Goal: Register for event/course

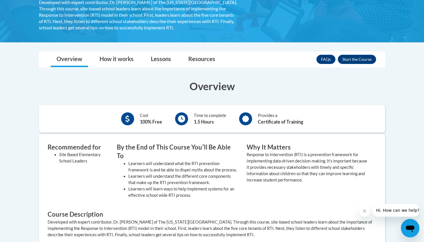
scroll to position [133, 0]
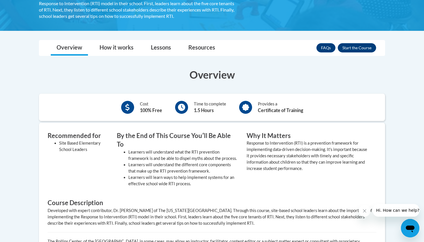
click at [351, 48] on button "Enroll" at bounding box center [357, 47] width 38 height 9
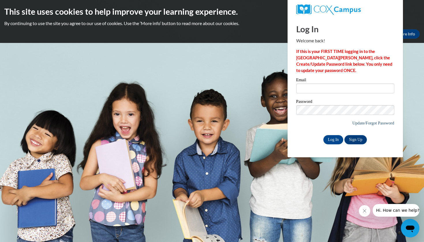
click at [358, 123] on link "Update/Forgot Password" at bounding box center [373, 123] width 42 height 5
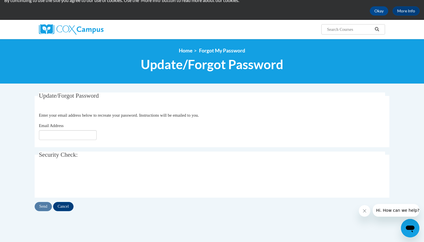
scroll to position [39, 0]
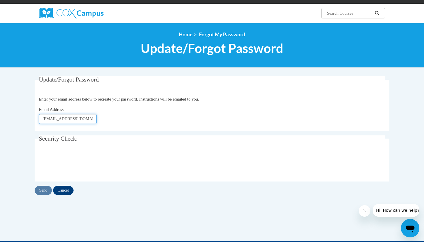
type input "attorr3795@ung.edu"
click at [47, 191] on input "Send" at bounding box center [43, 190] width 17 height 9
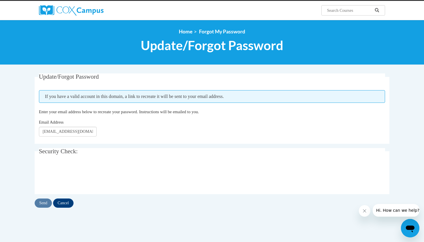
scroll to position [42, 0]
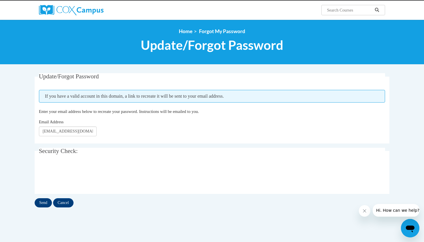
click at [45, 201] on input "Send" at bounding box center [43, 202] width 17 height 9
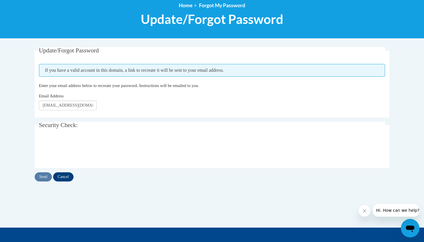
scroll to position [94, 0]
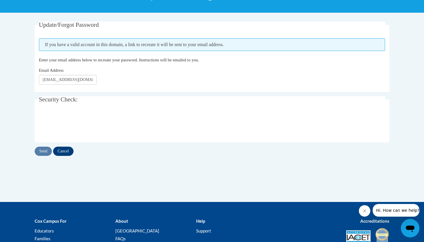
click at [70, 148] on input "Cancel" at bounding box center [63, 151] width 20 height 9
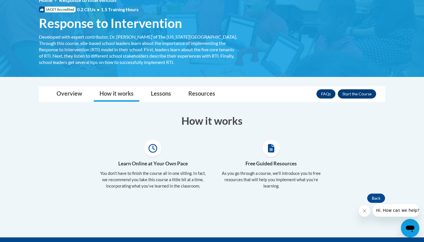
click at [352, 91] on button "Enroll" at bounding box center [357, 93] width 38 height 9
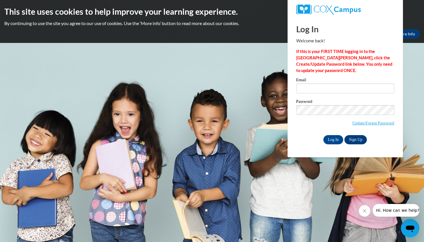
click at [356, 140] on link "Sign Up" at bounding box center [355, 139] width 22 height 9
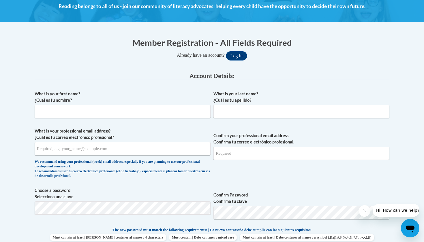
scroll to position [89, 0]
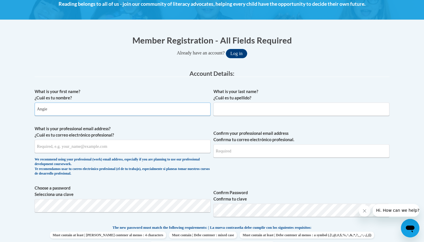
type input "Angie"
type input "Z"
type input "Torres Zelaya"
type input "attorr3795@ung.edu"
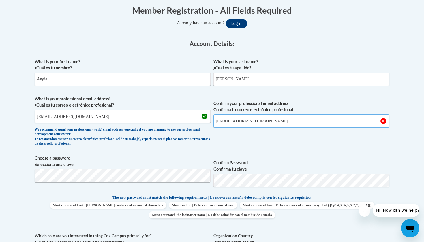
scroll to position [127, 0]
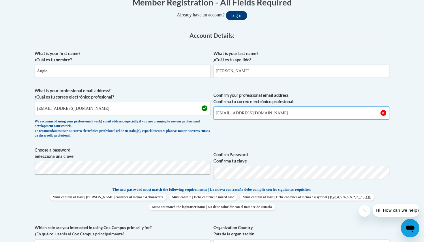
type input "attorr3795@ung.edu"
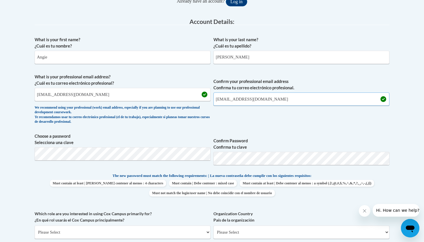
click at [287, 100] on input "attorr3795@ung.edu" at bounding box center [301, 99] width 176 height 13
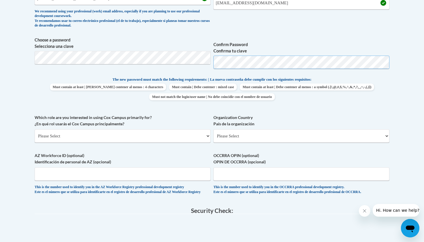
scroll to position [238, 0]
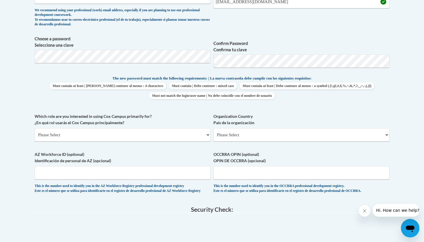
click at [116, 127] on span "Which role are you interested in using Cox Campus primarily for? ¿En qué rol us…" at bounding box center [123, 127] width 176 height 28
select select "5a18ea06-2b54-4451-96f2-d152daf9eac5"
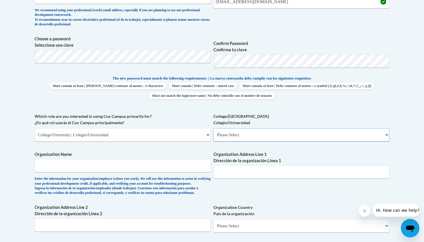
select select "99b32b07-cffc-426c-8bf6-0cd77760d84b"
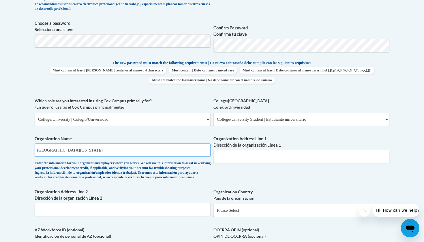
scroll to position [254, 0]
type input "University of North Georgia"
click at [182, 183] on div "Organization Name University of North Georgia Enter the information for your or…" at bounding box center [123, 159] width 176 height 47
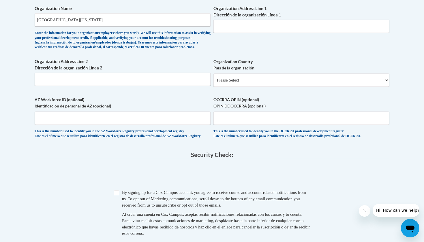
scroll to position [388, 0]
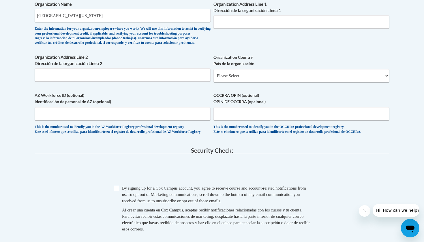
click at [118, 191] on input "Checkbox" at bounding box center [116, 188] width 5 height 5
checkbox input "true"
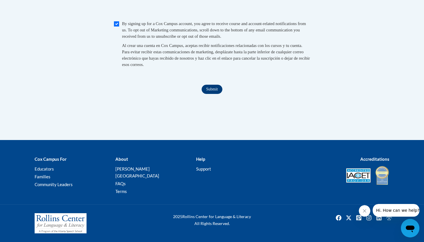
click at [208, 94] on input "Submit" at bounding box center [212, 89] width 21 height 9
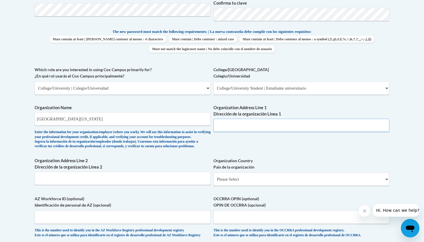
paste input "3820 Mundy Mill Rd, Oakwood, GA 30566"
click at [297, 144] on div "What is your first name? ¿Cuál es tu nombre? Angie What is your last name? ¿Cuá…" at bounding box center [212, 67] width 355 height 354
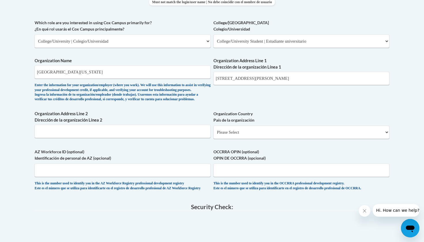
scroll to position [322, 0]
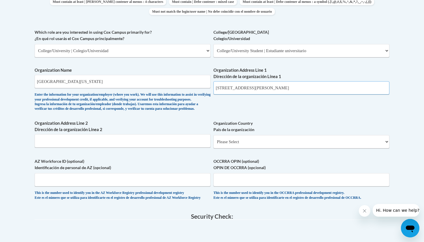
click at [321, 84] on input "3820 Mundy Mill Rd, Oakwood, GA 30566" at bounding box center [301, 87] width 176 height 13
type input "3820 Mundy Mill Rd, Oakwood, GA 30566"
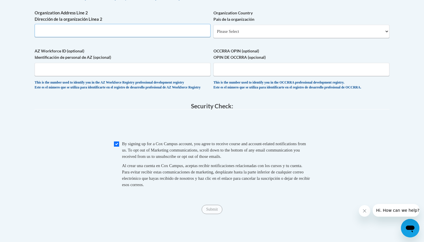
scroll to position [434, 0]
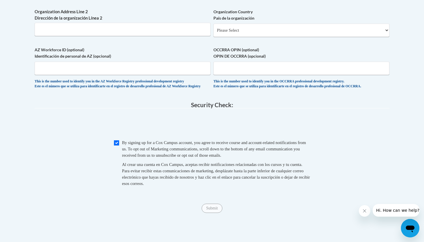
click at [116, 146] on input "Checkbox" at bounding box center [116, 142] width 5 height 5
click at [117, 146] on input "Checkbox" at bounding box center [116, 142] width 5 height 5
checkbox input "true"
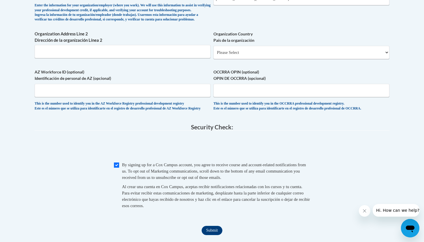
scroll to position [439, 0]
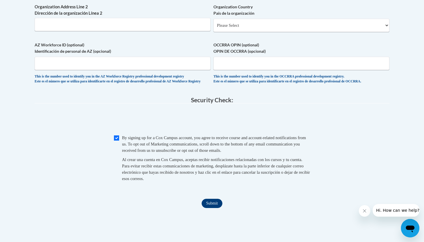
click at [210, 208] on input "Submit" at bounding box center [212, 203] width 21 height 9
select select "ad49bcad-a171-4b2e-b99c-48b446064914"
select select
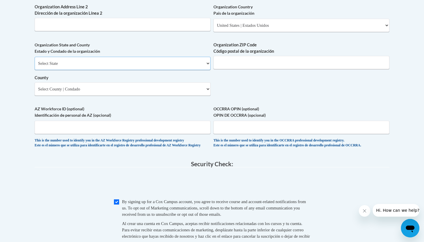
select select "Georgia"
select select "Hall"
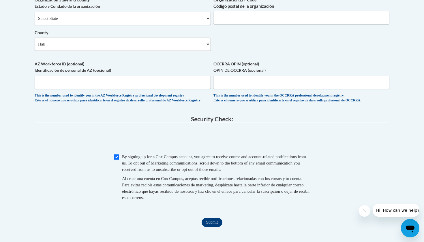
scroll to position [488, 0]
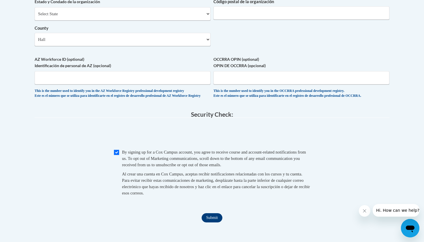
click at [210, 219] on input "Submit" at bounding box center [212, 217] width 21 height 9
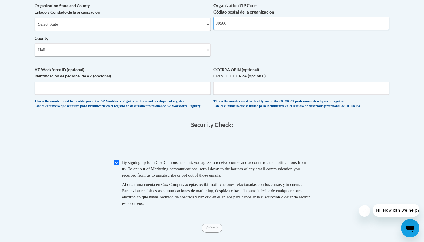
scroll to position [467, 0]
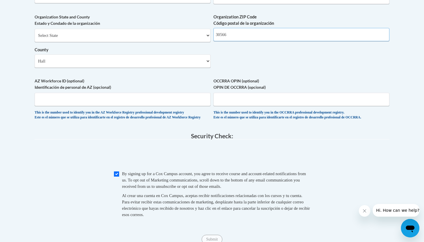
type input "30566"
click at [132, 138] on legend "Security Check:" at bounding box center [212, 136] width 355 height 7
click at [118, 176] on input "Checkbox" at bounding box center [116, 174] width 5 height 5
checkbox input "true"
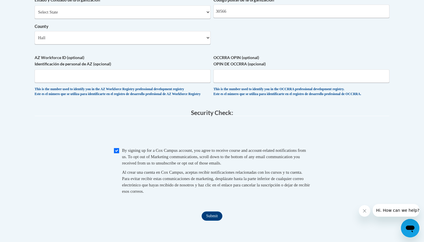
scroll to position [498, 0]
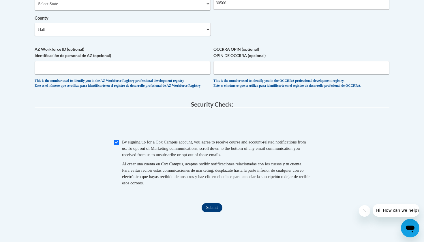
click at [206, 207] on input "Submit" at bounding box center [212, 207] width 21 height 9
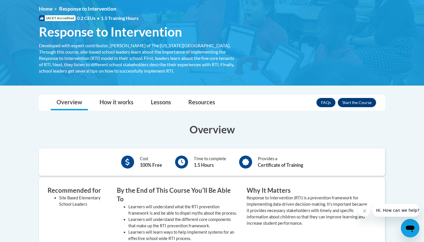
scroll to position [107, 0]
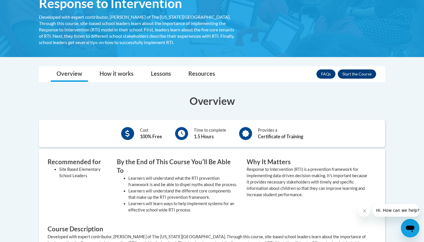
click at [362, 74] on button "Enroll" at bounding box center [357, 73] width 38 height 9
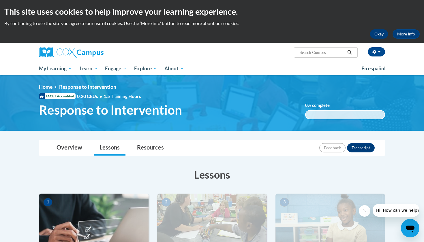
click at [377, 34] on button "Okay" at bounding box center [379, 33] width 18 height 9
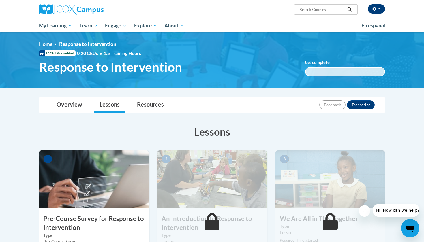
click at [375, 8] on icon "button" at bounding box center [374, 9] width 4 height 4
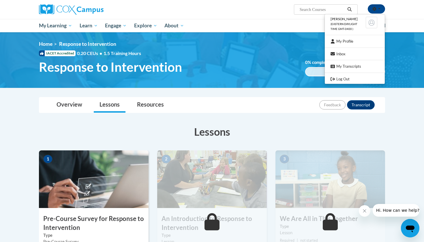
click at [225, 64] on h1 "Response to Intervention" at bounding box center [168, 66] width 266 height 15
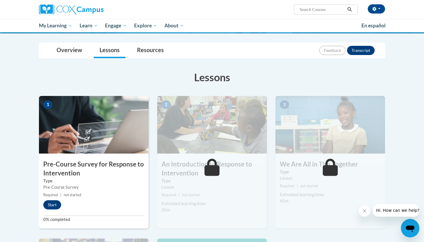
scroll to position [59, 0]
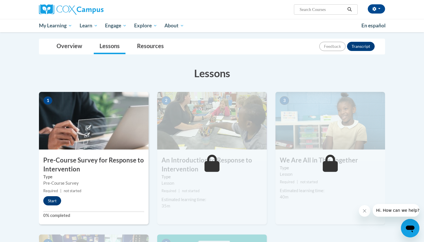
click at [57, 200] on button "Start" at bounding box center [52, 200] width 18 height 9
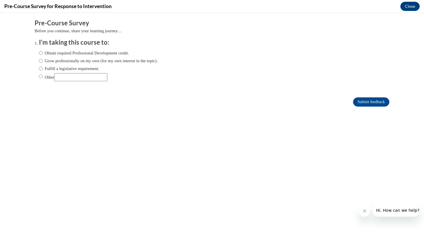
scroll to position [0, 0]
click at [40, 52] on input "Obtain required Professional Development credit." at bounding box center [41, 53] width 4 height 6
radio input "true"
click at [358, 102] on input "Submit feedback" at bounding box center [371, 101] width 36 height 9
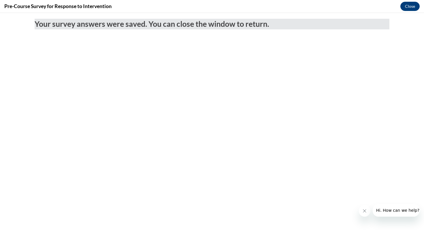
click at [407, 5] on button "Close" at bounding box center [409, 6] width 19 height 9
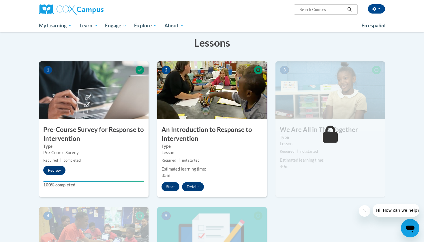
scroll to position [90, 0]
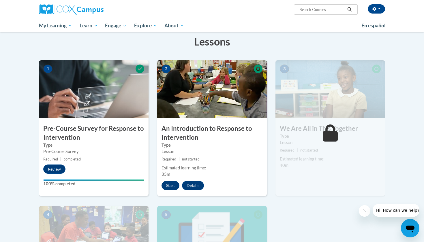
click at [173, 187] on button "Start" at bounding box center [170, 185] width 18 height 9
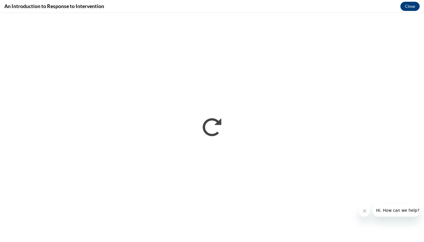
scroll to position [0, 0]
drag, startPoint x: 381, startPoint y: 210, endPoint x: 336, endPoint y: 227, distance: 48.5
click html "Hi. How can we help?"
click at [368, 212] on button "Close message from company" at bounding box center [365, 211] width 12 height 12
